Goal: Task Accomplishment & Management: Use online tool/utility

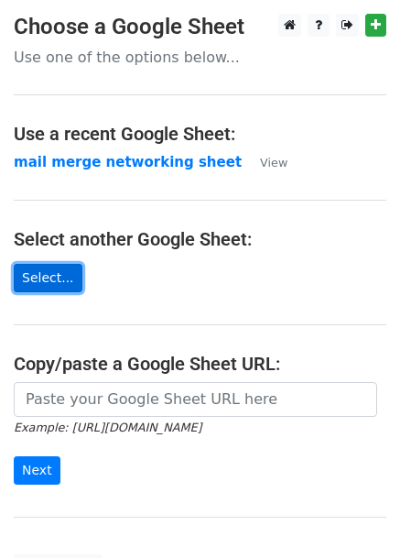
click at [53, 281] on link "Select..." at bounding box center [48, 278] width 69 height 28
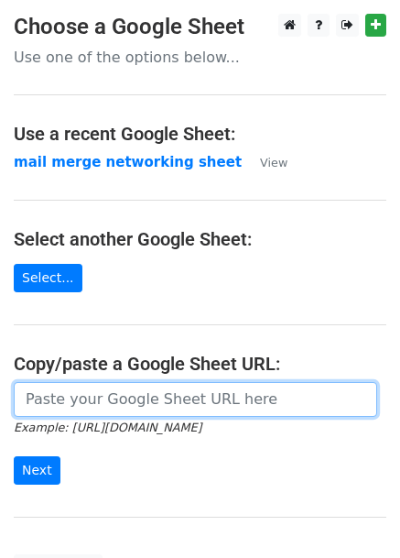
click at [106, 388] on input "url" at bounding box center [195, 399] width 363 height 35
paste input "https://docs.google.com/spreadsheets/d/1nkje7qQSTi_duYypiEs6egB-V_coKKrtIVvIRuZ…"
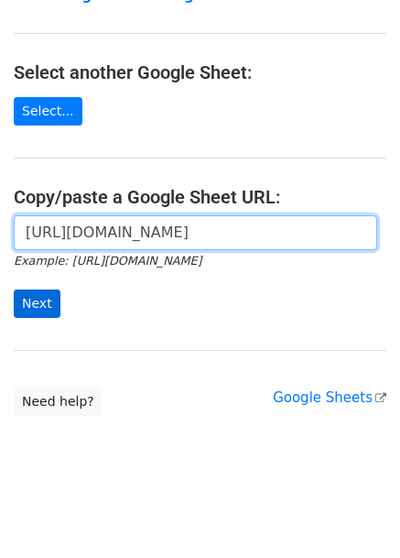
type input "[URL][DOMAIN_NAME]"
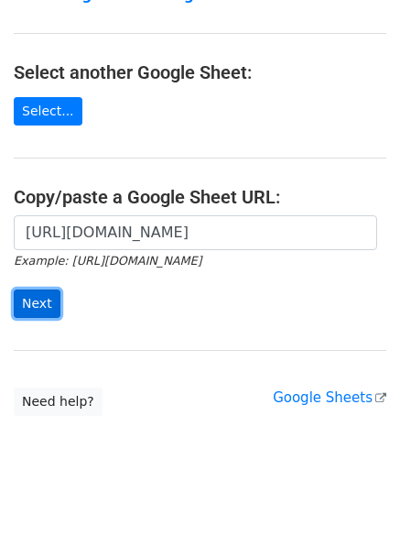
click at [23, 298] on input "Next" at bounding box center [37, 303] width 47 height 28
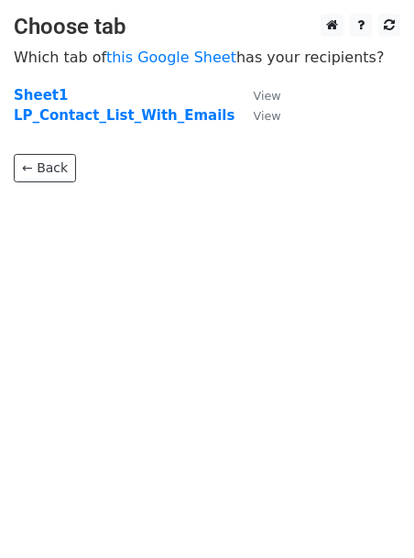
click at [181, 3] on html "Choose tab Which tab of this Google Sheet has your recipients? Sheet1 View LP_C…" at bounding box center [207, 279] width 414 height 558
click at [106, 120] on strong "LP_Contact_List_With_Emails" at bounding box center [124, 115] width 221 height 16
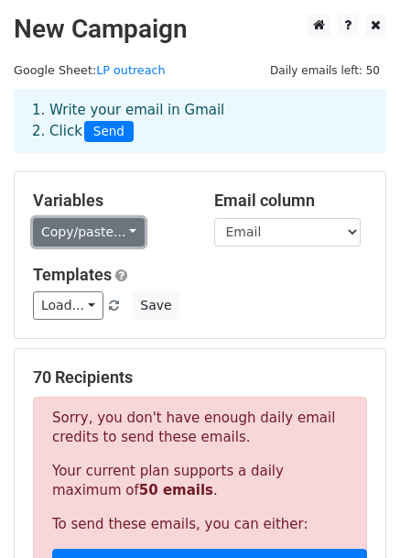
click at [83, 220] on link "Copy/paste..." at bounding box center [89, 232] width 112 height 28
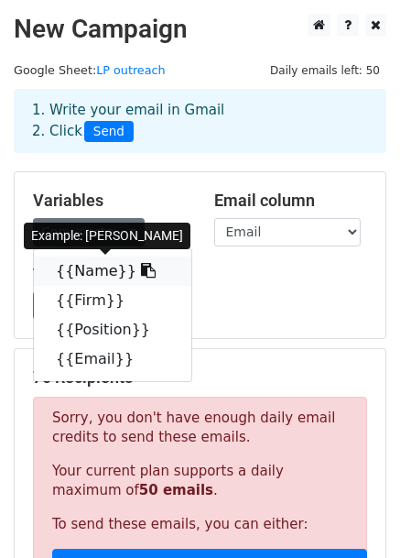
click at [93, 275] on link "{{Name}}" at bounding box center [112, 270] width 157 height 29
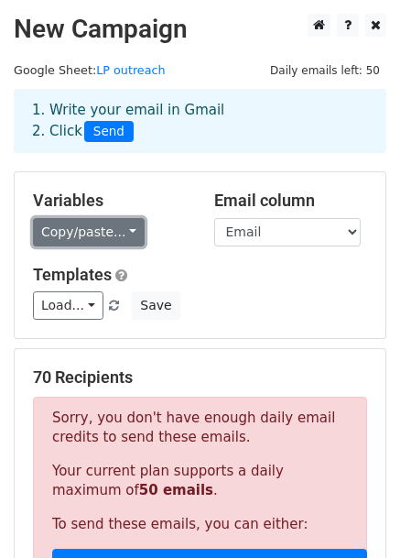
click at [100, 233] on link "Copy/paste..." at bounding box center [89, 232] width 112 height 28
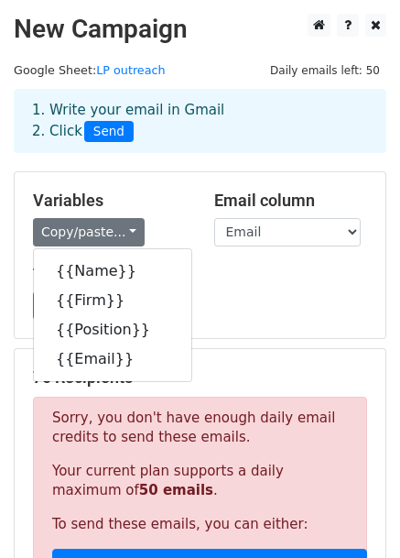
click at [148, 202] on h5 "Variables" at bounding box center [110, 200] width 154 height 20
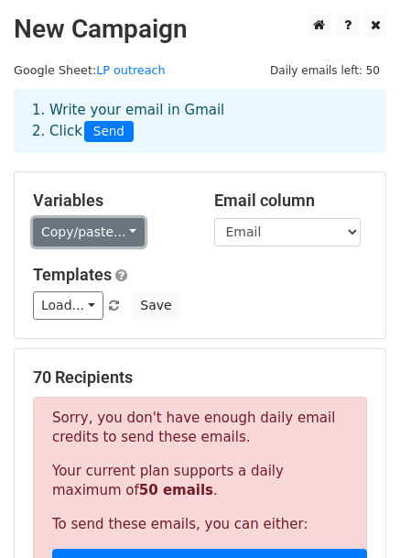
click at [111, 233] on link "Copy/paste..." at bounding box center [89, 232] width 112 height 28
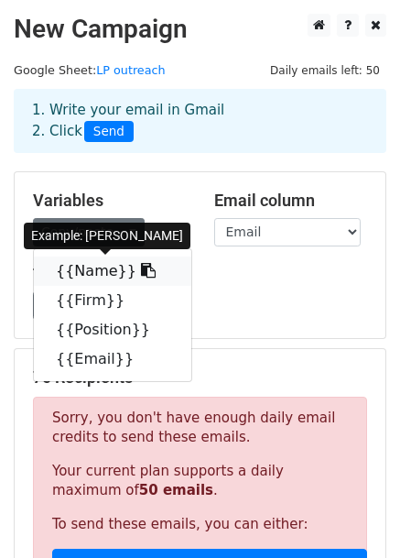
click at [103, 269] on link "{{Name}}" at bounding box center [112, 270] width 157 height 29
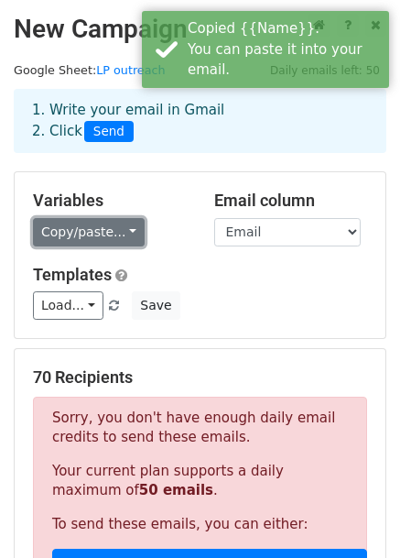
click at [114, 233] on link "Copy/paste..." at bounding box center [89, 232] width 112 height 28
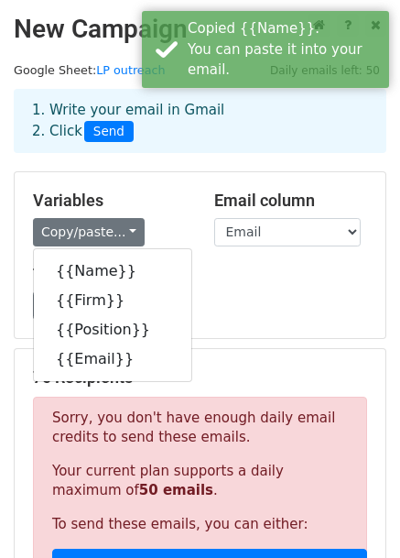
click at [157, 202] on h5 "Variables" at bounding box center [110, 200] width 154 height 20
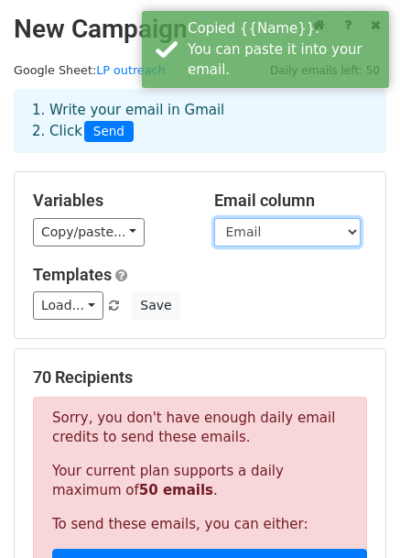
click at [245, 235] on select "Name Firm Position Email" at bounding box center [287, 232] width 146 height 28
click at [214, 218] on select "Name Firm Position Email" at bounding box center [287, 232] width 146 height 28
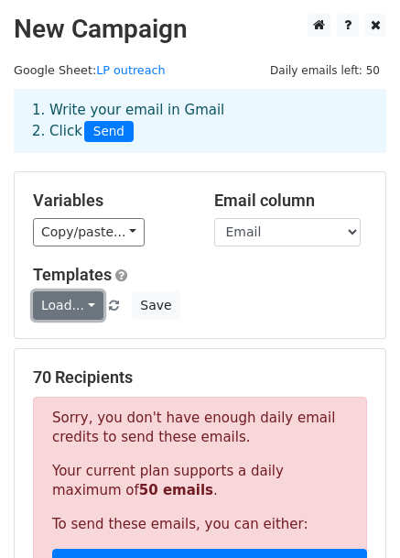
click at [80, 296] on link "Load..." at bounding box center [68, 305] width 70 height 28
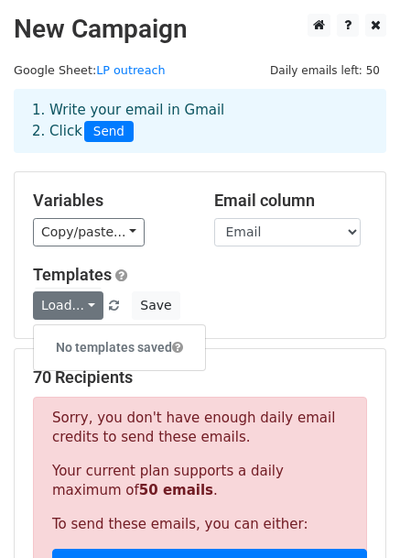
click at [181, 278] on h5 "Templates" at bounding box center [200, 275] width 334 height 20
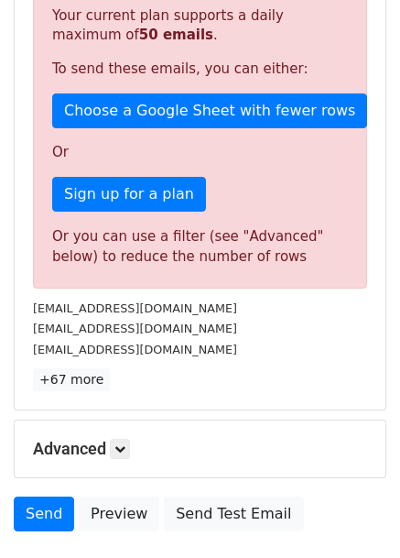
scroll to position [456, 0]
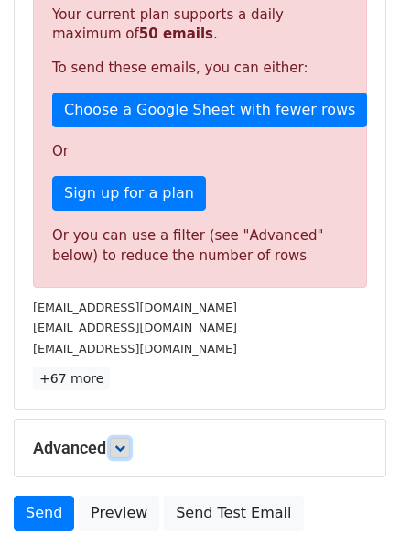
click at [120, 442] on icon at bounding box center [119, 447] width 11 height 11
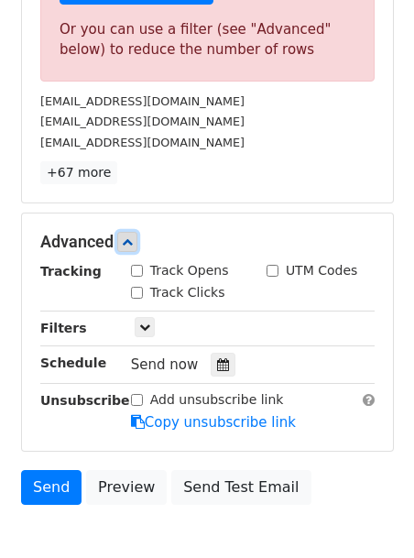
scroll to position [664, 0]
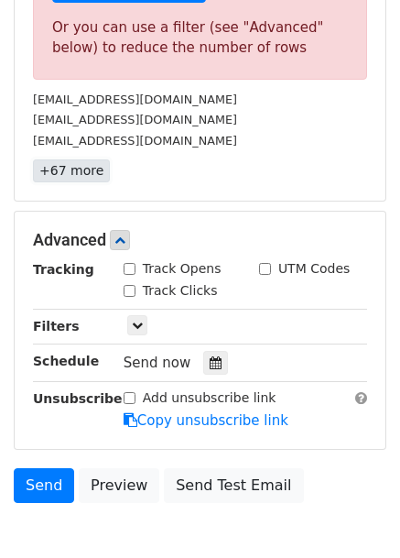
click at [73, 162] on link "+67 more" at bounding box center [71, 170] width 77 height 23
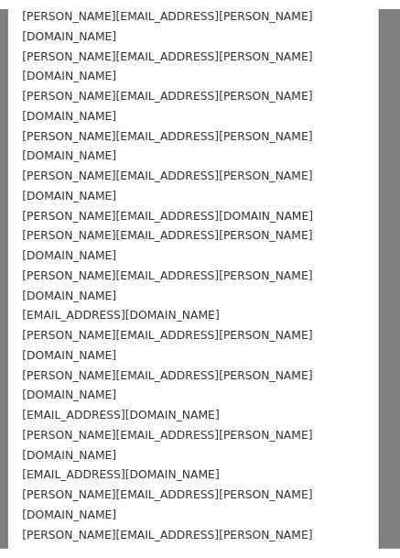
scroll to position [0, 0]
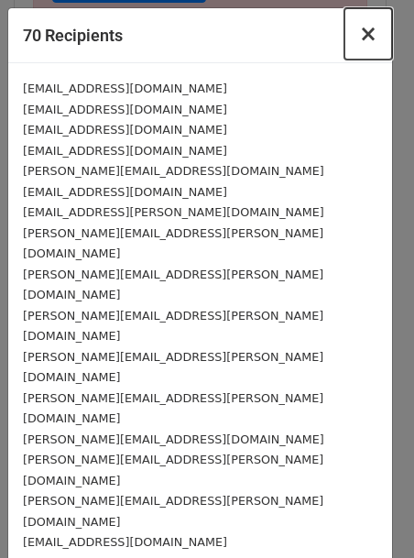
click at [359, 42] on span "×" at bounding box center [368, 34] width 18 height 26
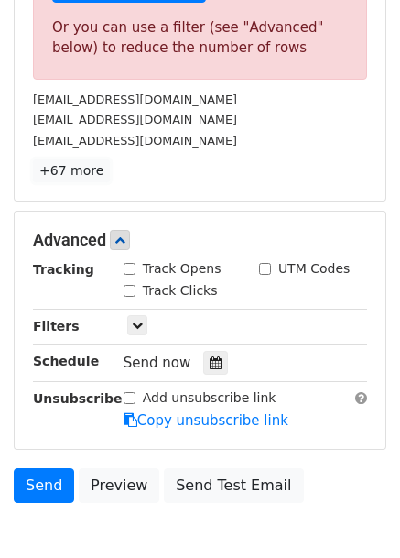
scroll to position [683, 0]
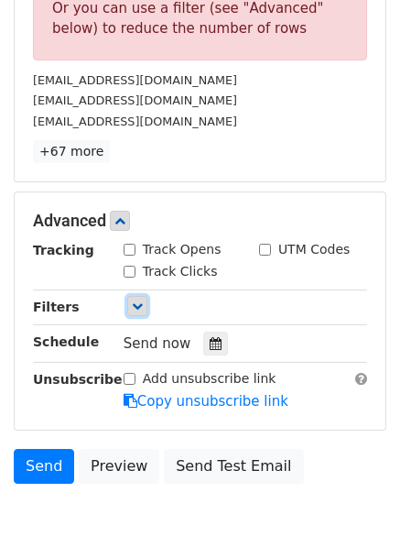
click at [135, 303] on icon at bounding box center [137, 305] width 11 height 11
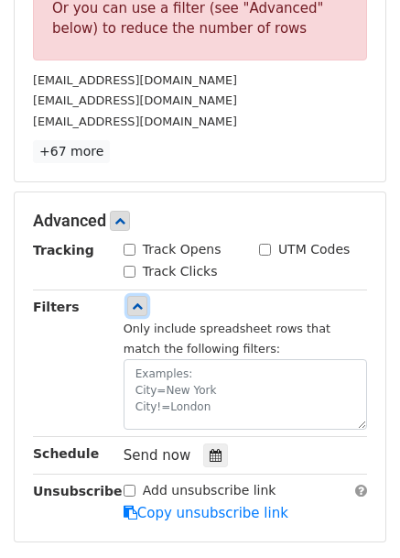
click at [135, 302] on icon at bounding box center [137, 305] width 11 height 11
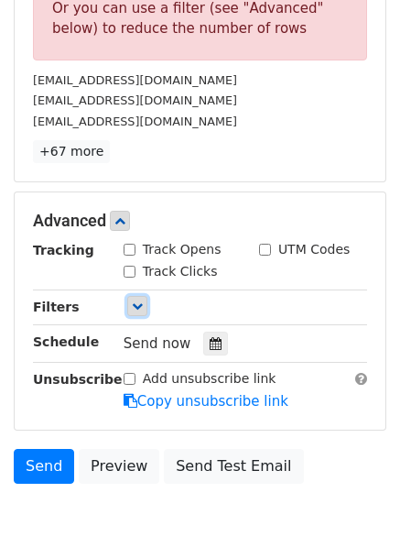
click at [135, 302] on icon at bounding box center [137, 305] width 11 height 11
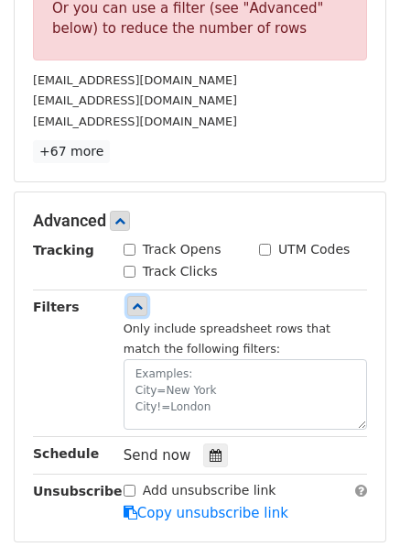
click at [140, 302] on icon at bounding box center [137, 305] width 11 height 11
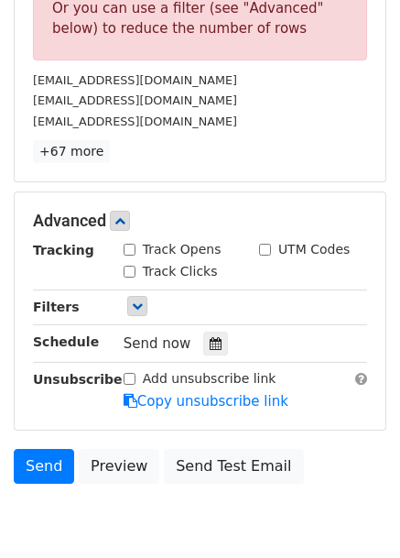
click at [132, 268] on input "Track Clicks" at bounding box center [130, 271] width 12 height 12
checkbox input "true"
click at [127, 250] on input "Track Opens" at bounding box center [130, 250] width 12 height 12
checkbox input "true"
click at [144, 307] on link at bounding box center [137, 306] width 20 height 20
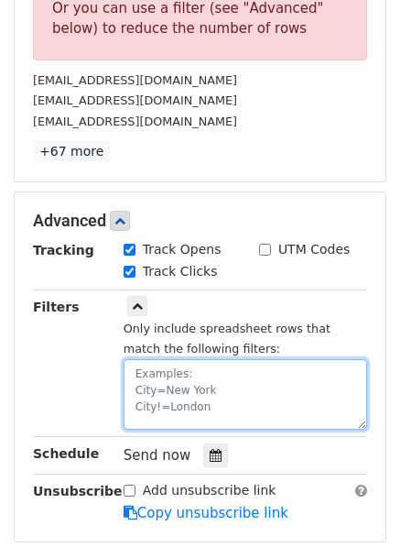
click at [212, 387] on textarea at bounding box center [246, 394] width 244 height 70
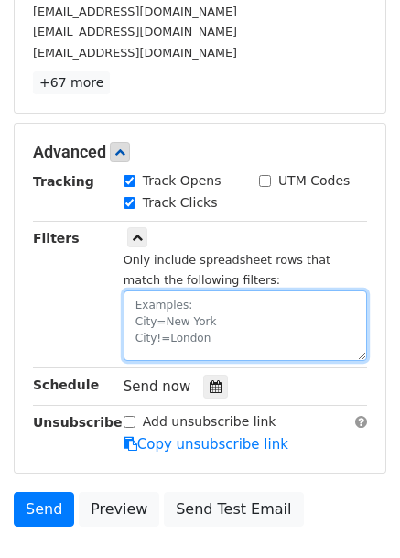
scroll to position [752, 0]
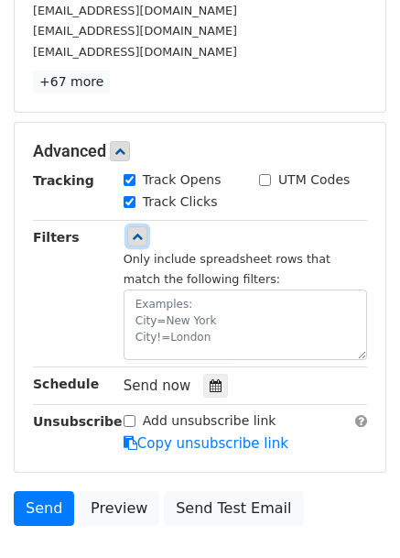
click at [143, 236] on link at bounding box center [137, 236] width 20 height 20
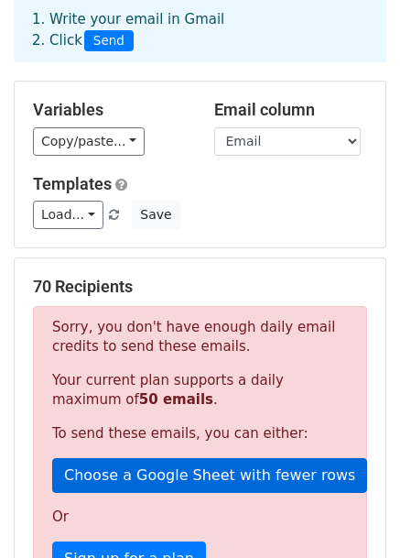
scroll to position [83, 0]
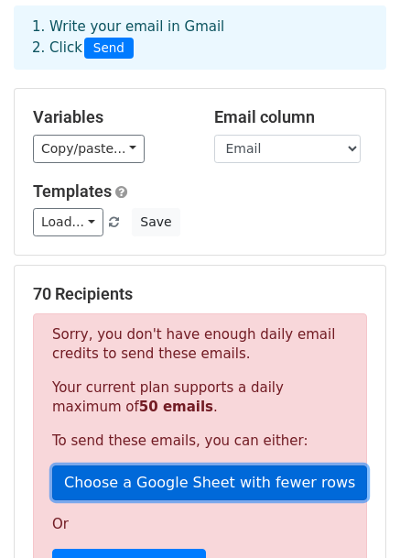
click at [153, 482] on link "Choose a Google Sheet with fewer rows" at bounding box center [209, 482] width 315 height 35
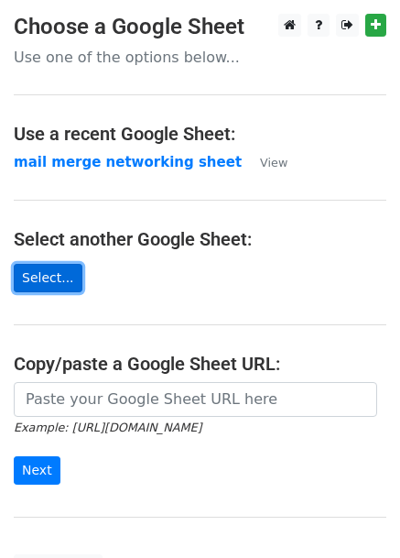
click at [60, 277] on link "Select..." at bounding box center [48, 278] width 69 height 28
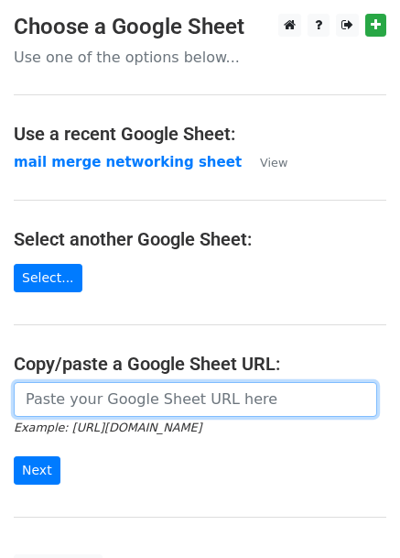
click at [88, 406] on input "url" at bounding box center [195, 399] width 363 height 35
paste input "https://docs.google.com/spreadsheets/d/1nkje7qQSTi_duYypiEs6egB-V_coKKrtIVvIRuZ…"
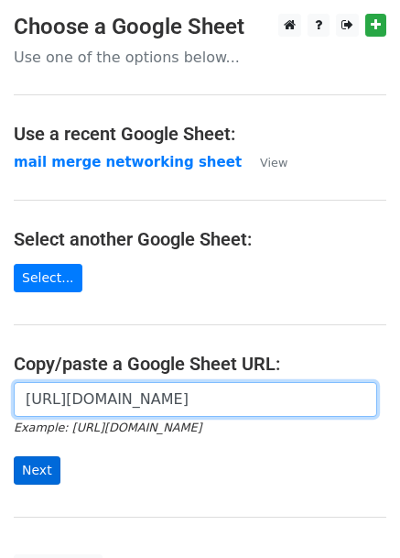
scroll to position [0, 376]
type input "https://docs.google.com/spreadsheets/d/1nkje7qQSTi_duYypiEs6egB-V_coKKrtIVvIRuZ…"
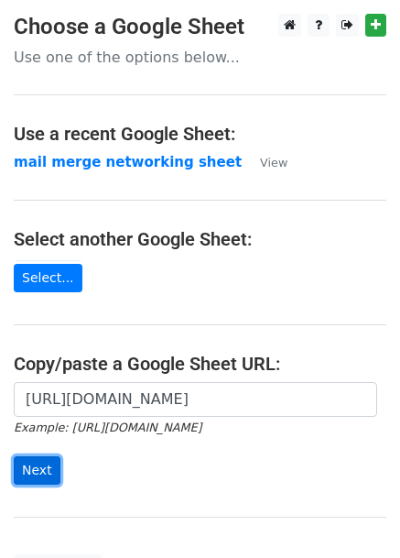
click at [44, 476] on input "Next" at bounding box center [37, 470] width 47 height 28
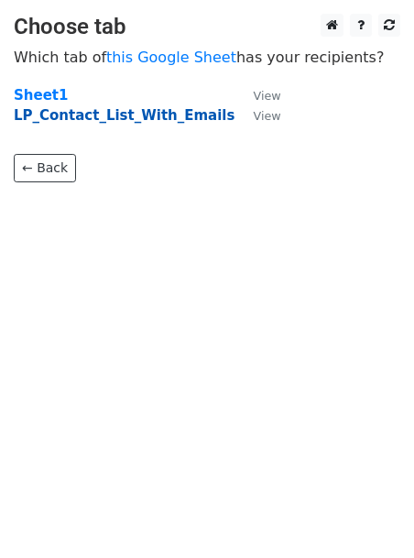
click at [107, 108] on strong "LP_Contact_List_With_Emails" at bounding box center [124, 115] width 221 height 16
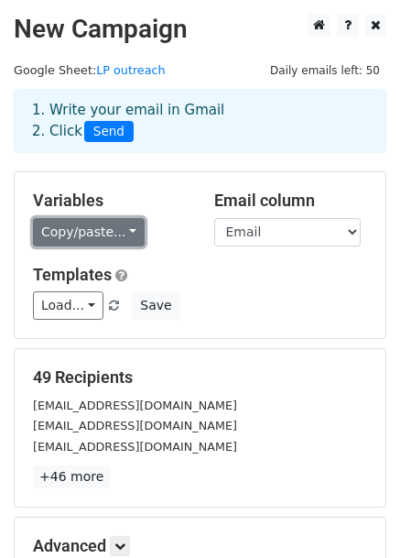
click at [112, 229] on link "Copy/paste..." at bounding box center [89, 232] width 112 height 28
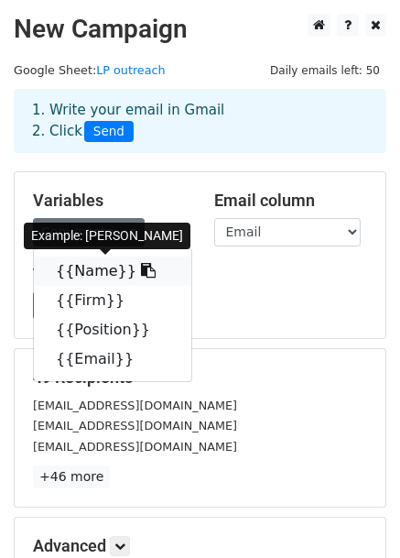
click at [84, 269] on link "{{Name}}" at bounding box center [112, 270] width 157 height 29
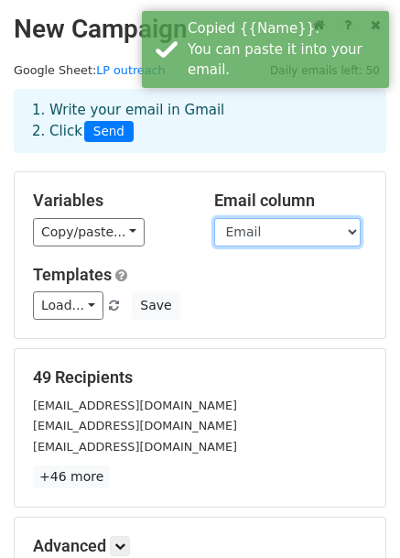
click at [244, 228] on select "Name Firm Position Email" at bounding box center [287, 232] width 146 height 28
click at [170, 272] on h5 "Templates" at bounding box center [200, 275] width 334 height 20
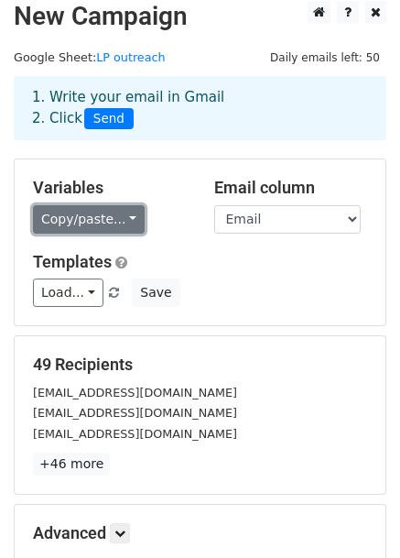
click at [116, 219] on link "Copy/paste..." at bounding box center [89, 219] width 112 height 28
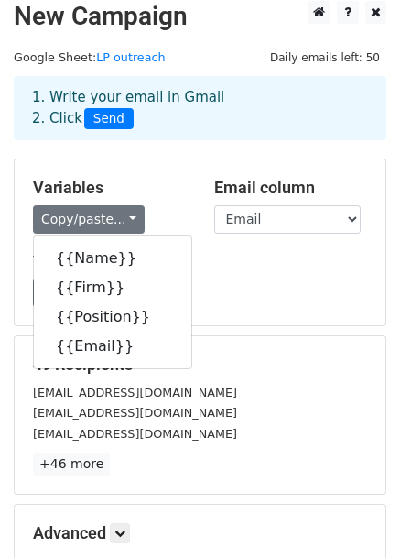
click at [135, 200] on div "Variables Copy/paste... {{Name}} {{Firm}} {{Position}} {{Email}}" at bounding box center [109, 206] width 181 height 56
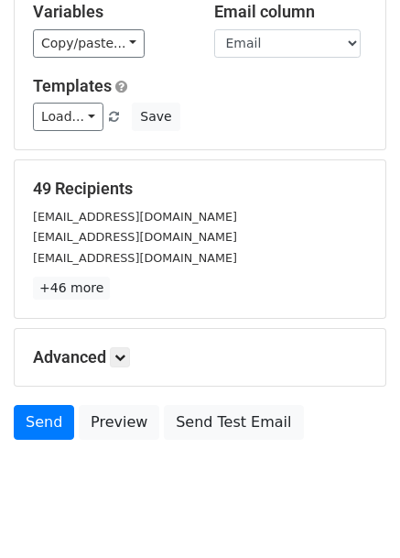
scroll to position [198, 0]
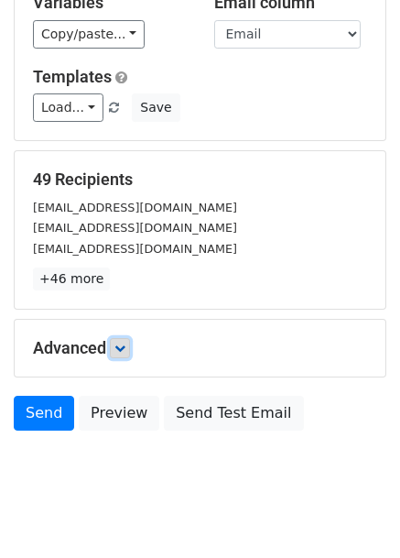
click at [119, 343] on icon at bounding box center [119, 347] width 11 height 11
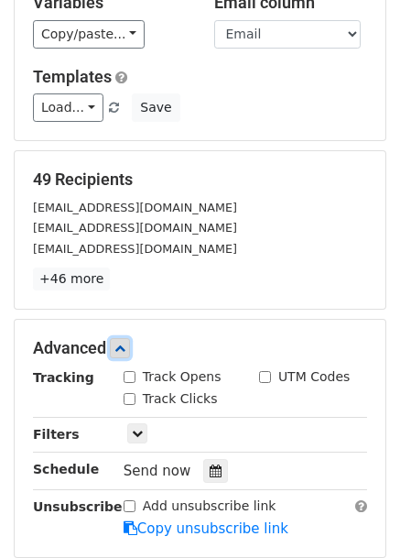
click at [119, 343] on icon at bounding box center [119, 347] width 11 height 11
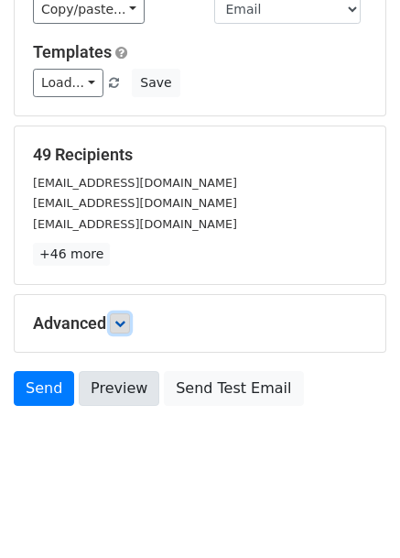
scroll to position [0, 0]
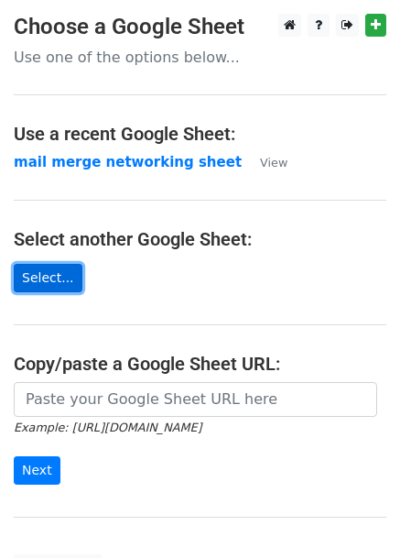
click at [50, 274] on link "Select..." at bounding box center [48, 278] width 69 height 28
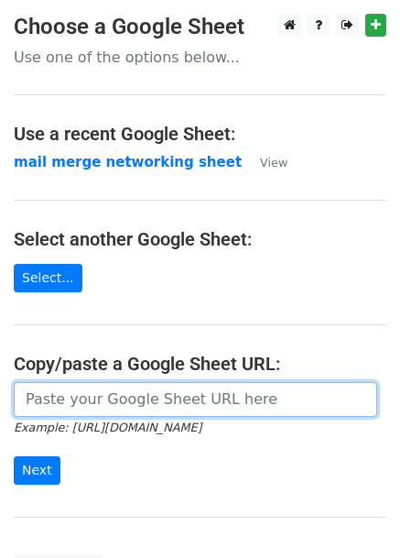
click at [124, 402] on input "url" at bounding box center [195, 399] width 363 height 35
paste input "[URL][DOMAIN_NAME]"
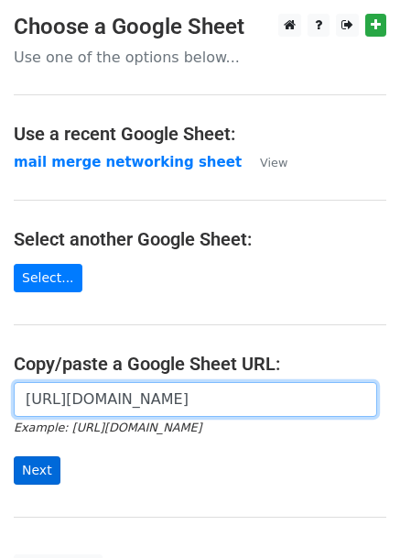
type input "[URL][DOMAIN_NAME]"
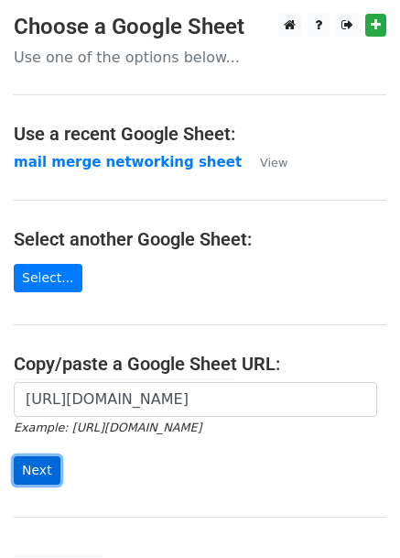
scroll to position [0, 0]
click at [46, 460] on input "Next" at bounding box center [37, 470] width 47 height 28
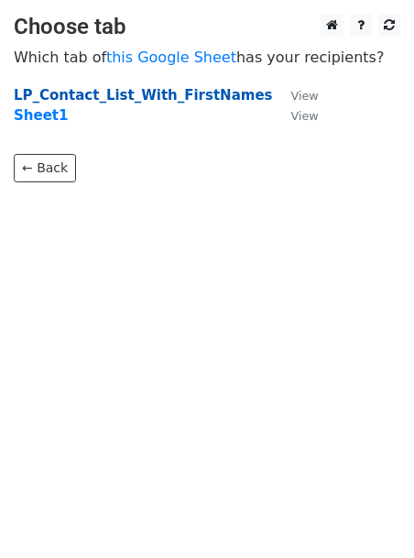
click at [120, 92] on strong "LP_Contact_List_With_FirstNames" at bounding box center [143, 95] width 259 height 16
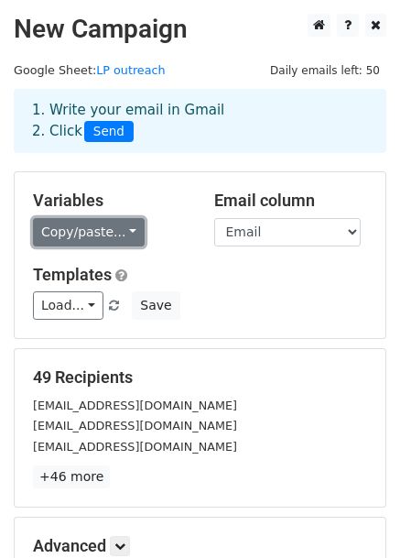
click at [124, 235] on link "Copy/paste..." at bounding box center [89, 232] width 112 height 28
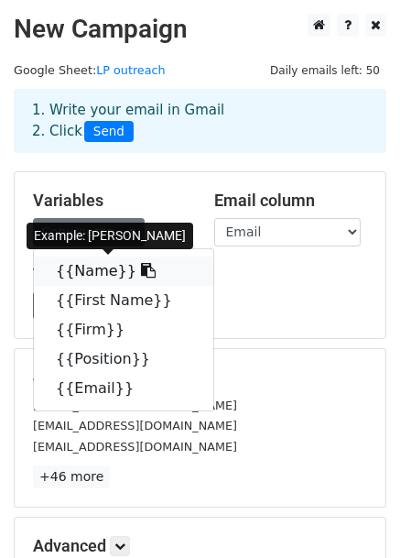
click at [110, 272] on link "{{Name}}" at bounding box center [123, 270] width 179 height 29
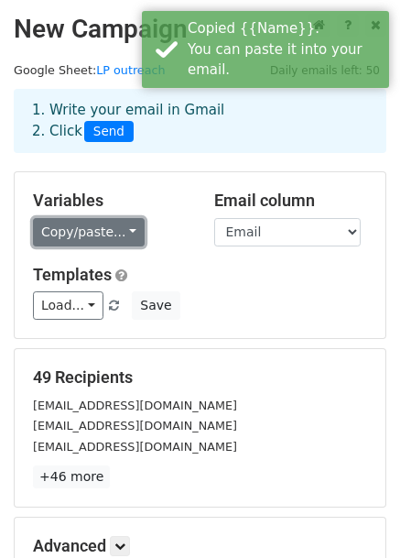
click at [103, 239] on link "Copy/paste..." at bounding box center [89, 232] width 112 height 28
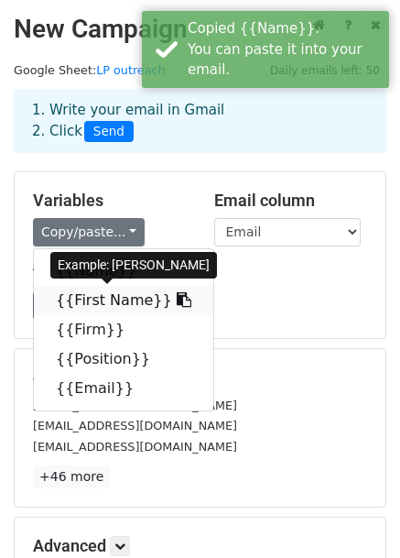
click at [99, 302] on link "{{First Name}}" at bounding box center [123, 300] width 179 height 29
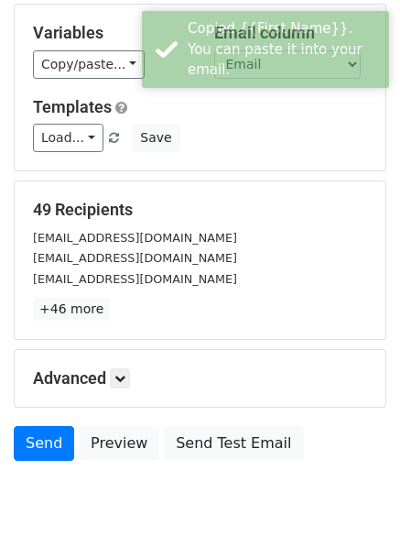
scroll to position [30, 0]
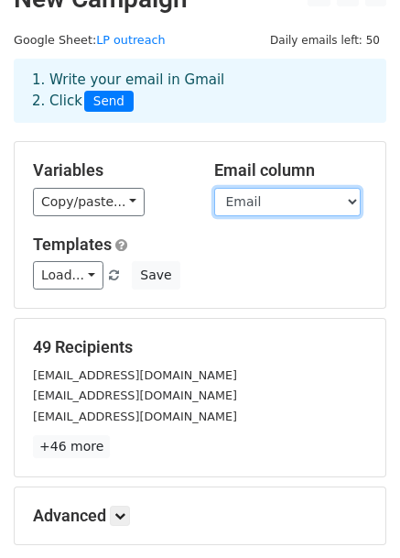
click at [314, 201] on select "Name First Name Firm Position Email" at bounding box center [287, 202] width 146 height 28
click at [214, 188] on select "Name First Name Firm Position Email" at bounding box center [287, 202] width 146 height 28
click at [287, 289] on div "Variables Copy/paste... {{Name}} {{First Name}} {{Firm}} {{Position}} {{Email}}…" at bounding box center [200, 225] width 371 height 166
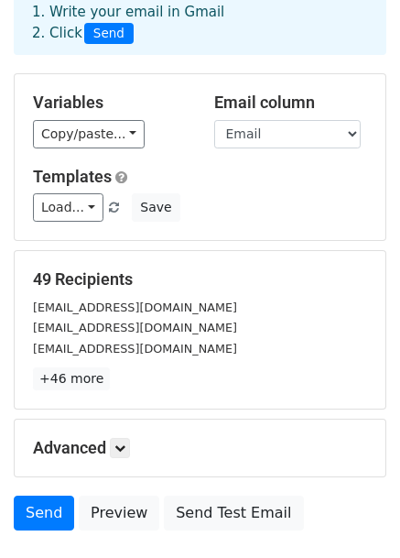
scroll to position [99, 0]
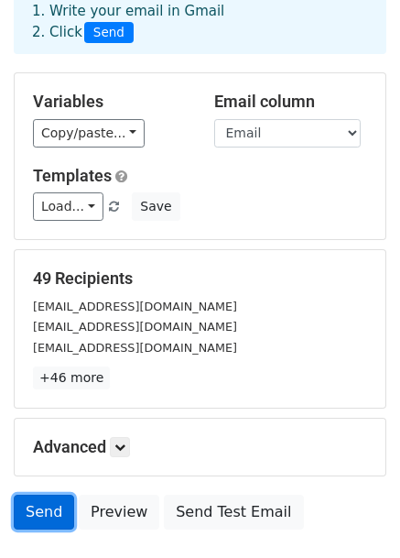
click at [42, 503] on link "Send" at bounding box center [44, 511] width 60 height 35
click at [32, 501] on link "Send" at bounding box center [44, 511] width 60 height 35
